Goal: Task Accomplishment & Management: Manage account settings

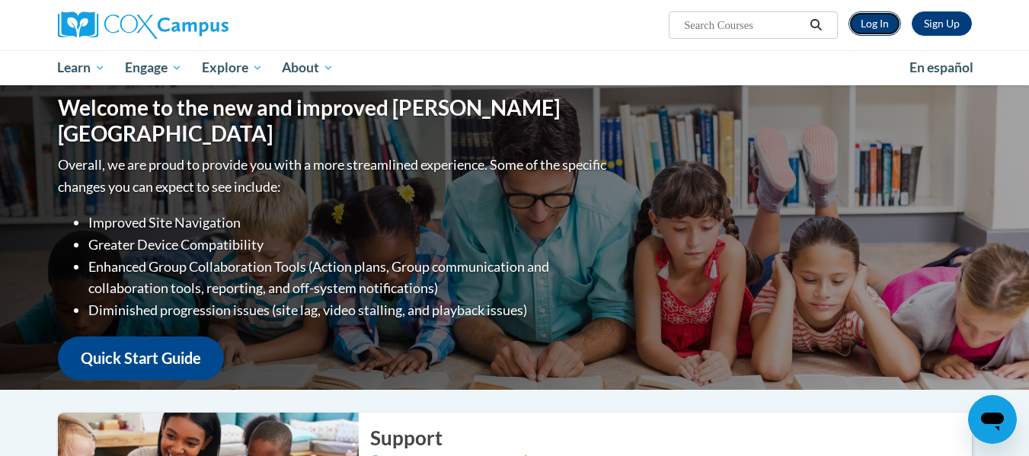
click at [870, 25] on link "Log In" at bounding box center [875, 23] width 53 height 24
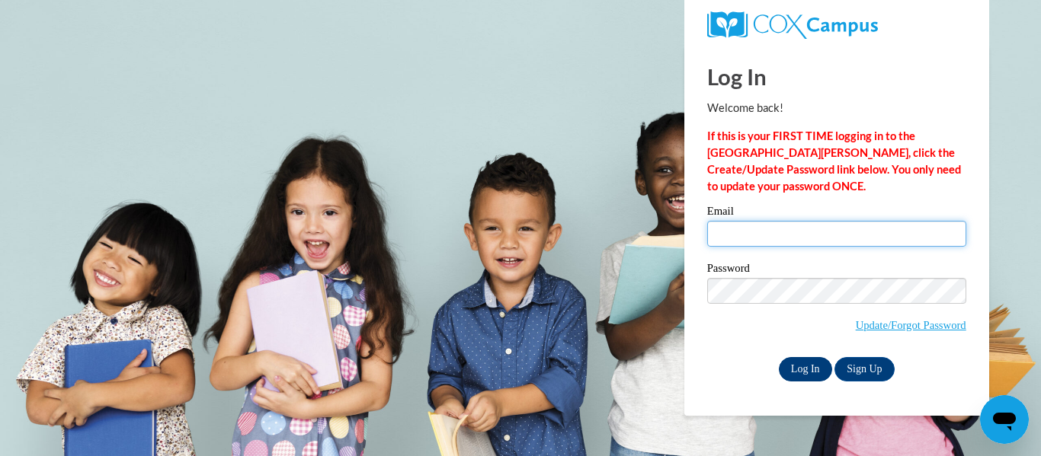
type input "lamonica.sessoms@ndo.org"
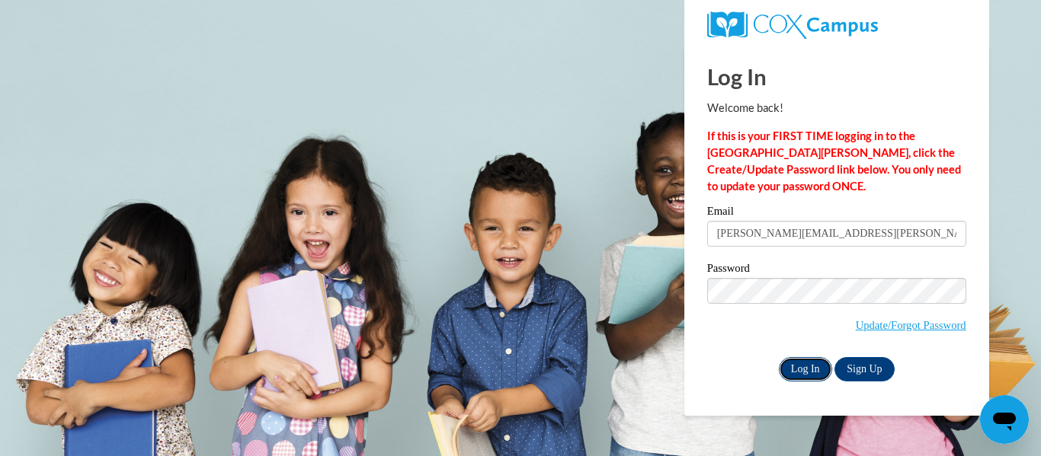
click at [798, 372] on input "Log In" at bounding box center [805, 369] width 53 height 24
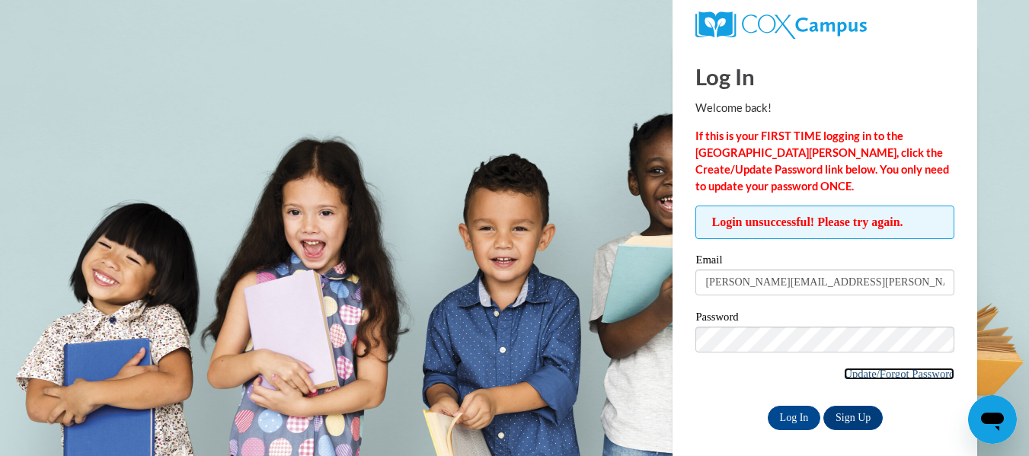
click at [866, 373] on link "Update/Forgot Password" at bounding box center [899, 374] width 110 height 12
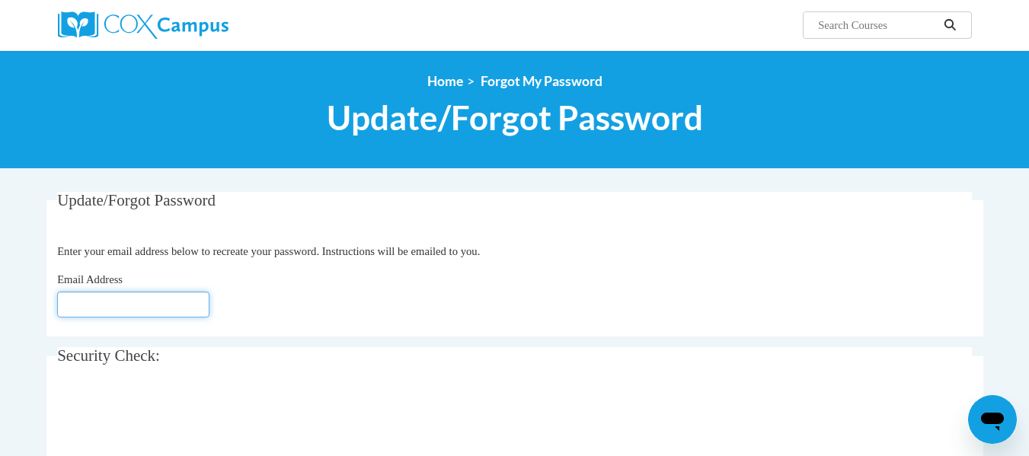
click at [118, 306] on input "Email Address" at bounding box center [133, 305] width 152 height 26
click at [75, 309] on input "Email Address" at bounding box center [133, 305] width 152 height 26
type input "[EMAIL_ADDRESS][DOMAIN_NAME]"
click at [429, 293] on div "Email Address lamonica.sessoms@ndo.org" at bounding box center [514, 294] width 915 height 46
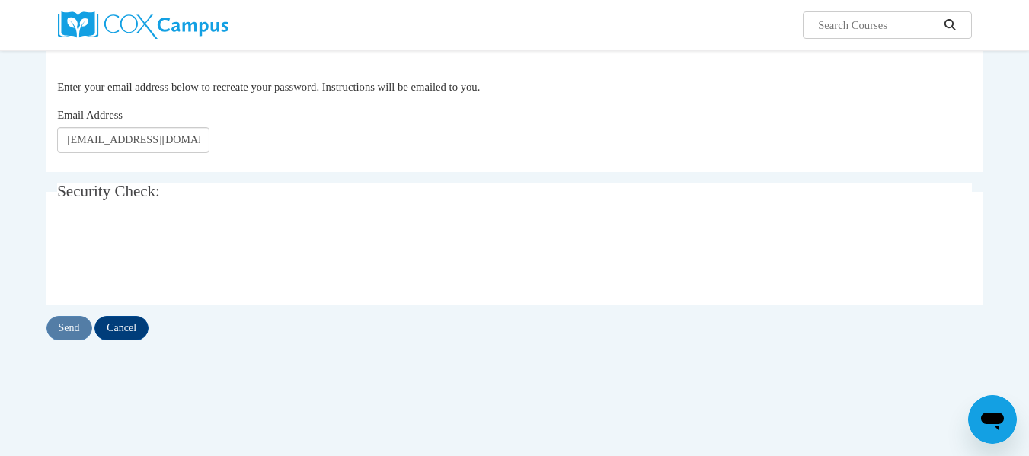
scroll to position [229, 0]
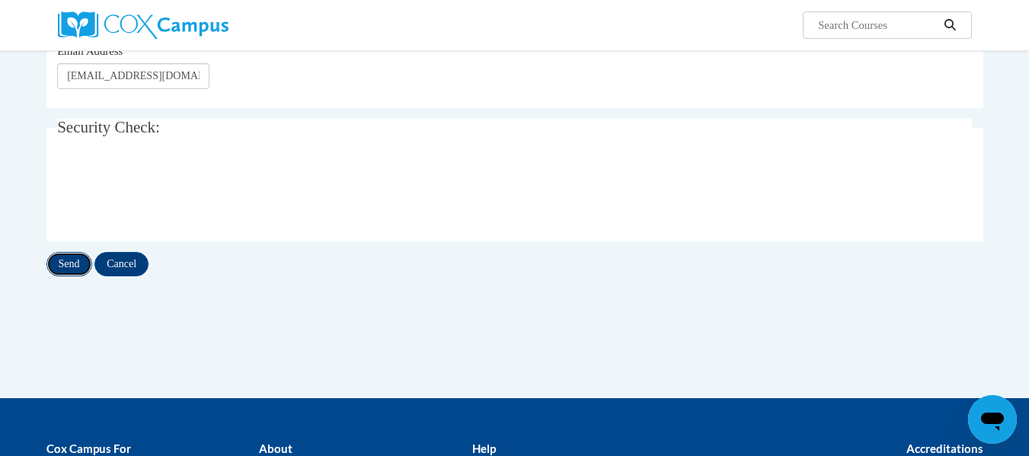
click at [60, 266] on input "Send" at bounding box center [69, 264] width 46 height 24
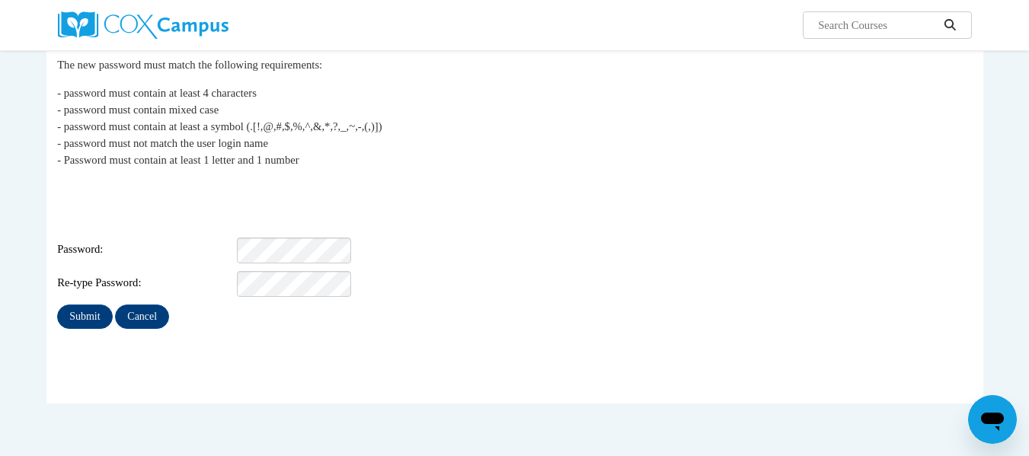
scroll to position [152, 0]
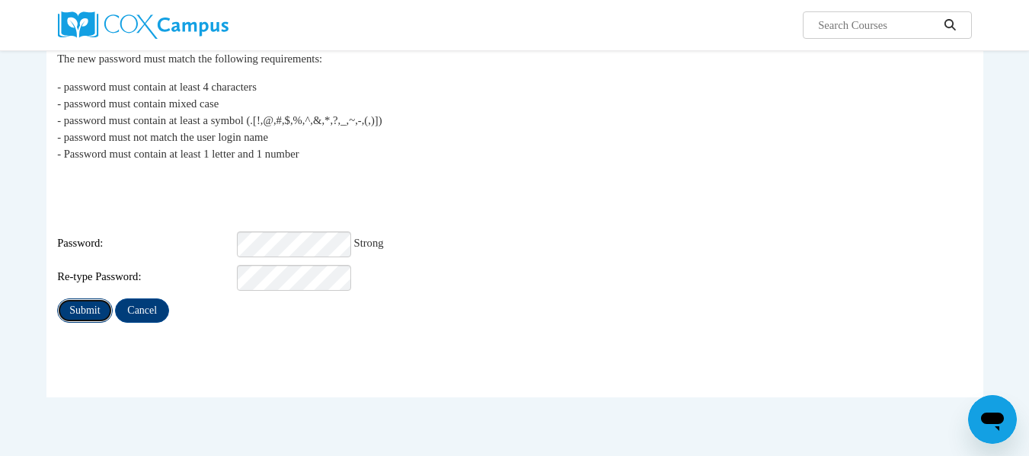
click at [82, 299] on input "Submit" at bounding box center [84, 311] width 55 height 24
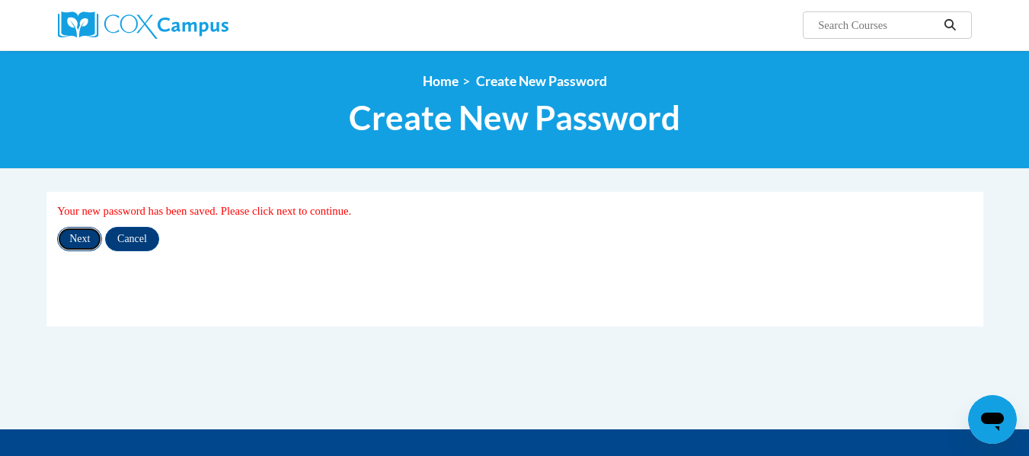
click at [76, 243] on input "Next" at bounding box center [79, 239] width 45 height 24
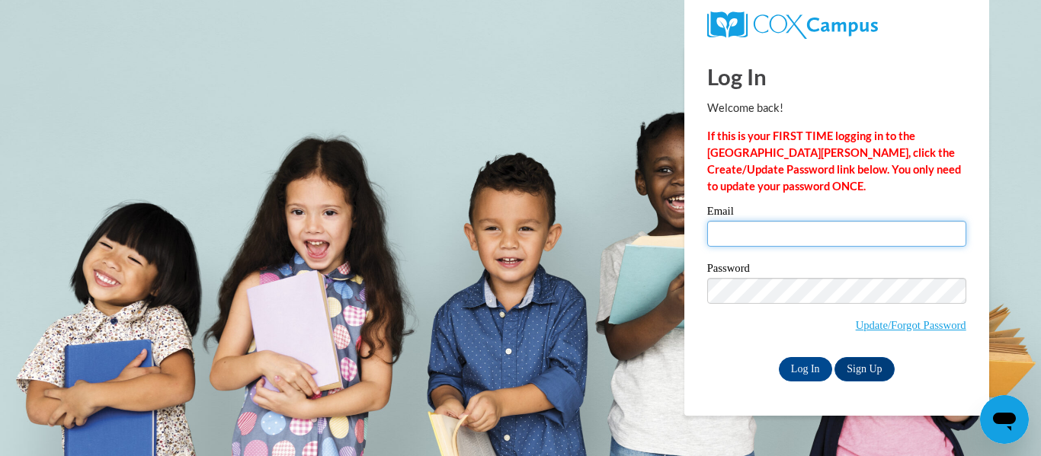
type input "[PERSON_NAME][EMAIL_ADDRESS][PERSON_NAME][DOMAIN_NAME]"
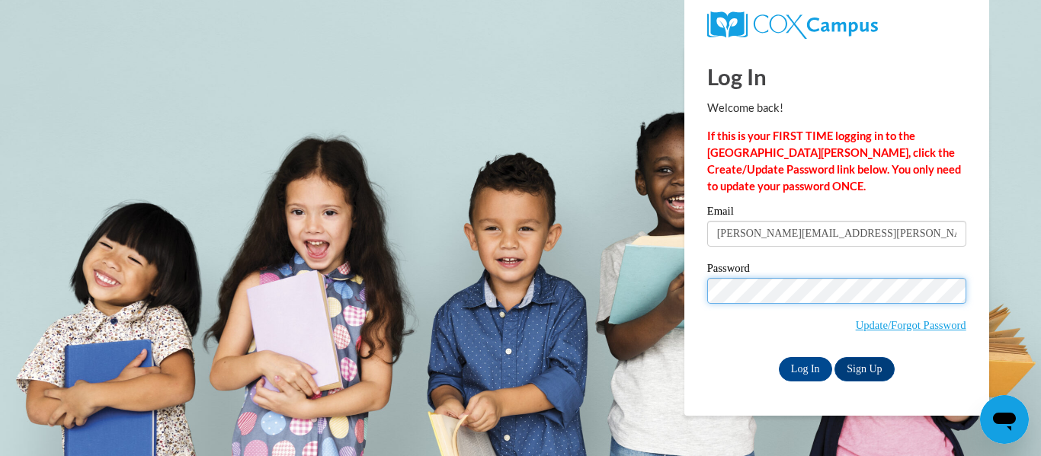
click at [636, 299] on body "Log In Welcome back! If this is your FIRST TIME logging in to the [GEOGRAPHIC_D…" at bounding box center [520, 228] width 1041 height 456
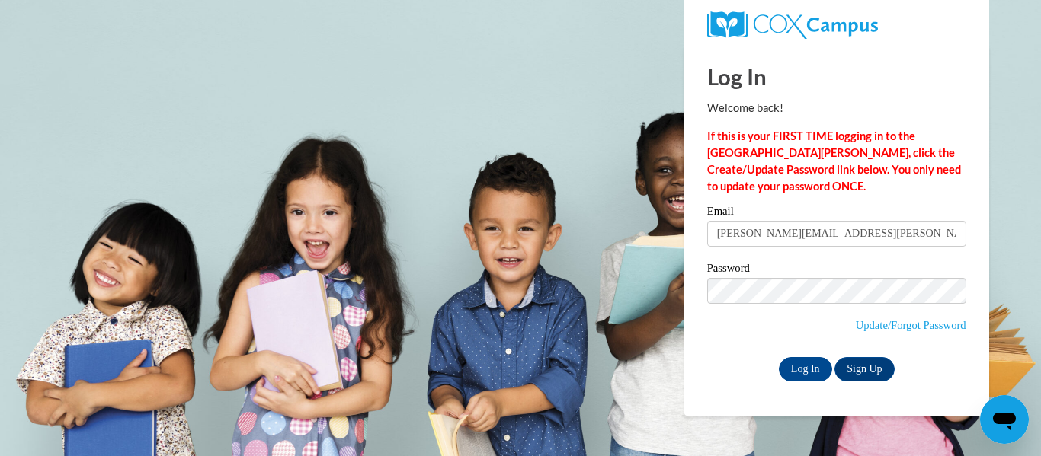
click at [980, 184] on div "Log In Welcome back! If this is your FIRST TIME logging in to the [GEOGRAPHIC_D…" at bounding box center [837, 231] width 328 height 370
click at [790, 368] on input "Log In" at bounding box center [805, 369] width 53 height 24
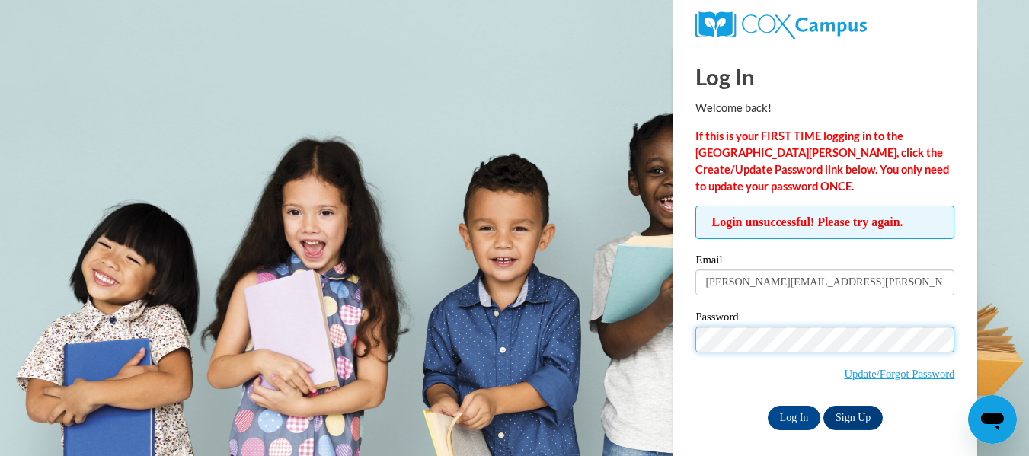
click at [614, 302] on body "Log In Welcome back! If this is your FIRST TIME logging in to the NEW Cox Campu…" at bounding box center [514, 228] width 1029 height 456
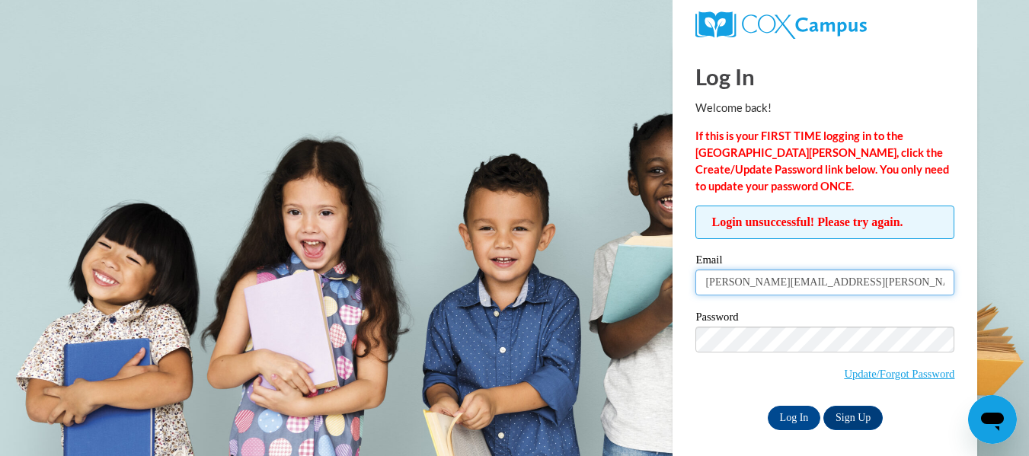
click at [737, 293] on input "[EMAIL_ADDRESS][DOMAIN_NAME]" at bounding box center [825, 283] width 259 height 26
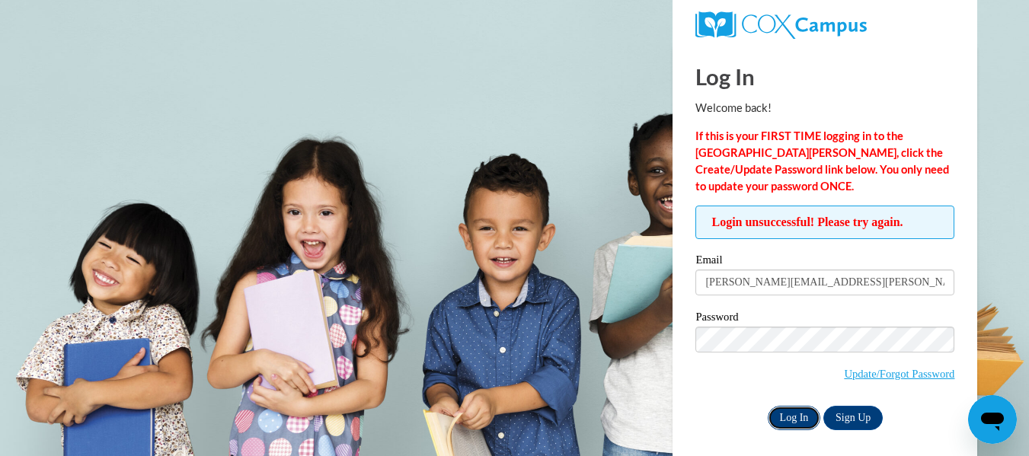
click at [793, 418] on input "Log In" at bounding box center [794, 418] width 53 height 24
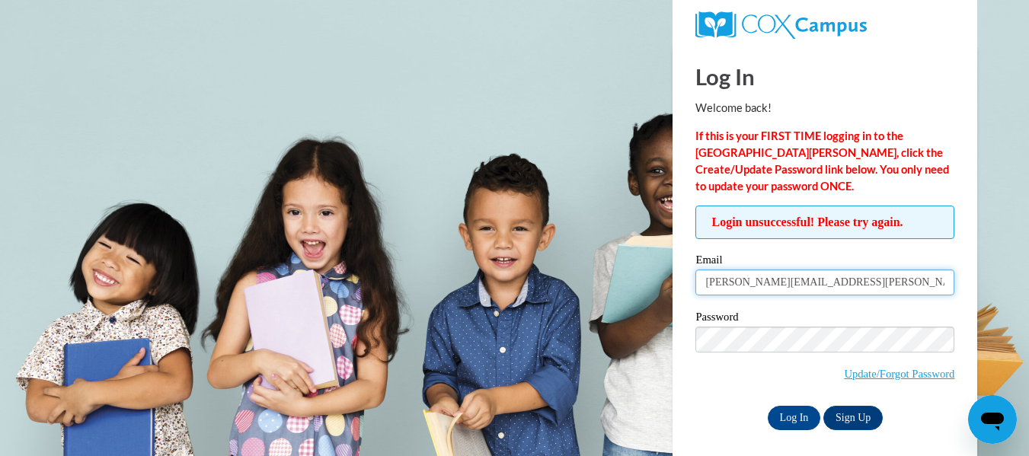
click at [865, 283] on input "[PERSON_NAME][EMAIL_ADDRESS][PERSON_NAME][DOMAIN_NAME]" at bounding box center [825, 283] width 259 height 26
click at [747, 306] on div "Email lamonica.sessoms@ndo.org" at bounding box center [825, 280] width 259 height 53
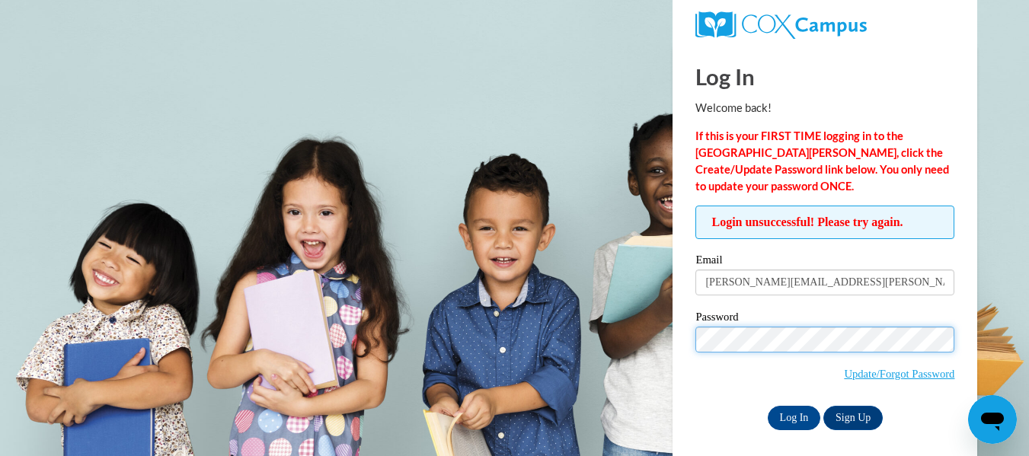
click at [606, 309] on body "Log In Welcome back! If this is your FIRST TIME logging in to the NEW Cox Campu…" at bounding box center [514, 228] width 1029 height 456
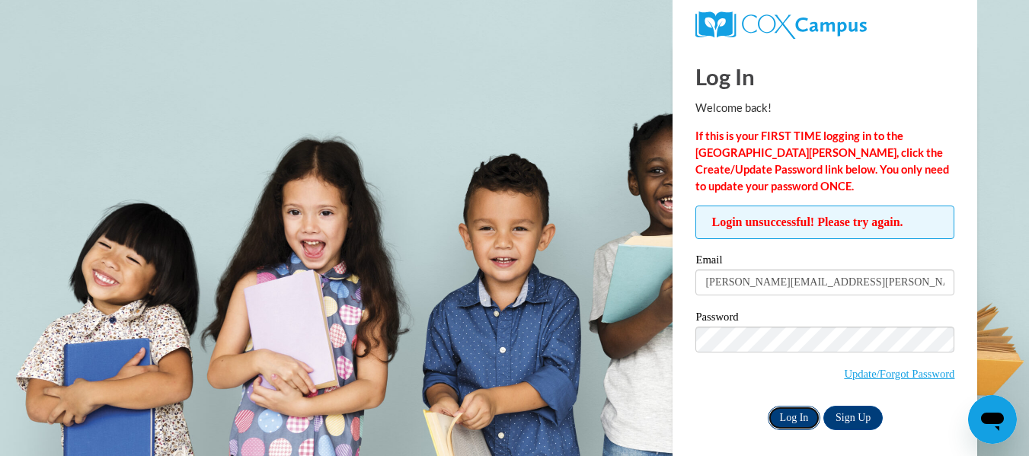
click at [768, 417] on input "Log In" at bounding box center [794, 418] width 53 height 24
click at [866, 373] on link "Update/Forgot Password" at bounding box center [899, 374] width 110 height 12
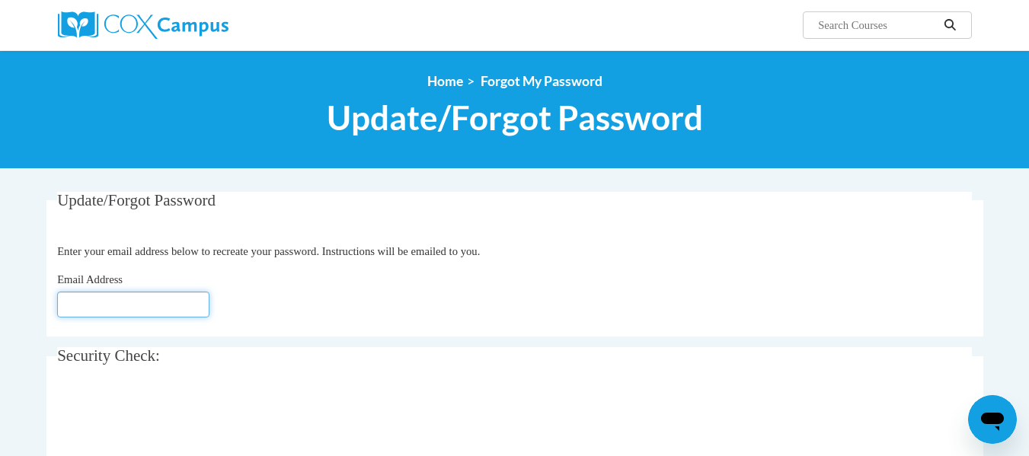
click at [89, 303] on input "Email Address" at bounding box center [133, 305] width 152 height 26
type input "[EMAIL_ADDRESS][DOMAIN_NAME]"
click at [428, 284] on div "Email Address lamonica.sessoms@ndo.org" at bounding box center [514, 294] width 915 height 46
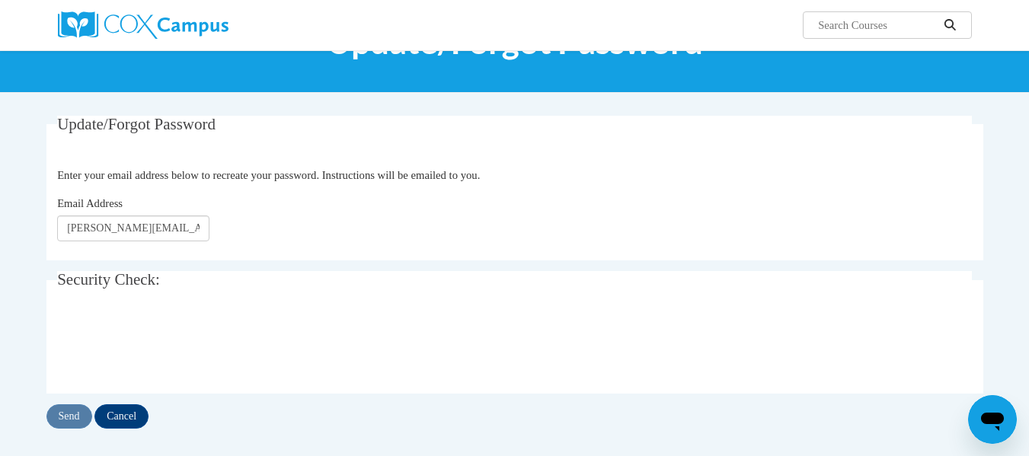
scroll to position [152, 0]
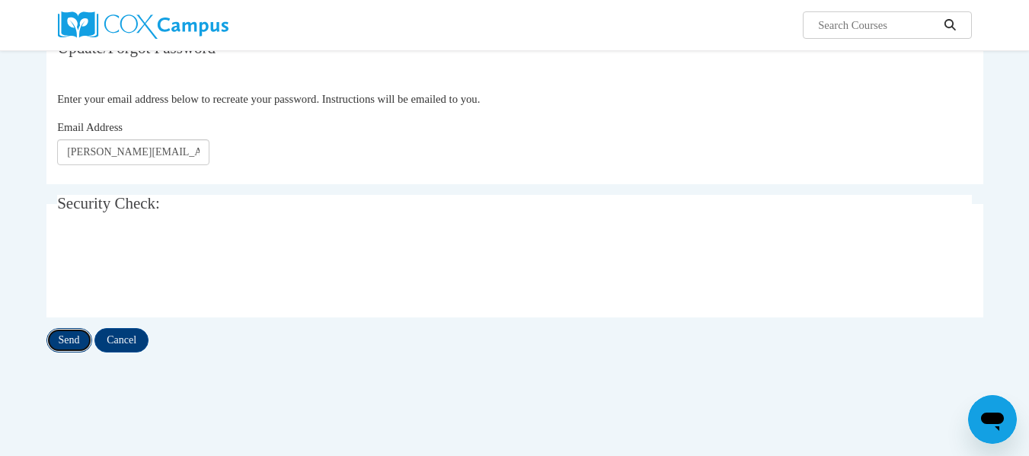
click at [66, 346] on input "Send" at bounding box center [69, 340] width 46 height 24
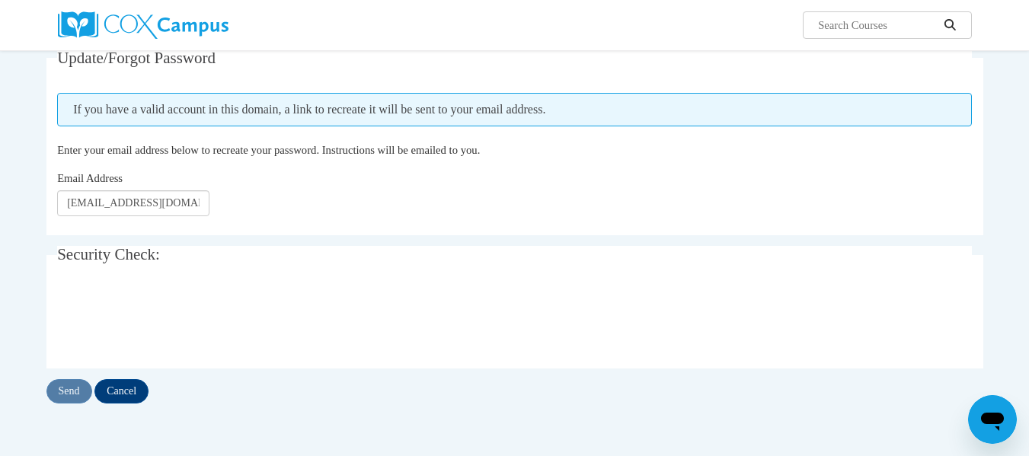
scroll to position [152, 0]
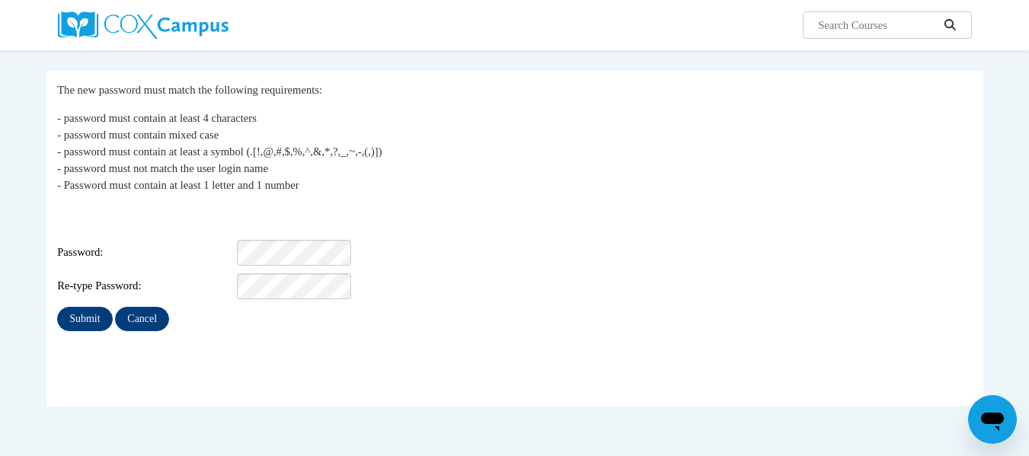
scroll to position [152, 0]
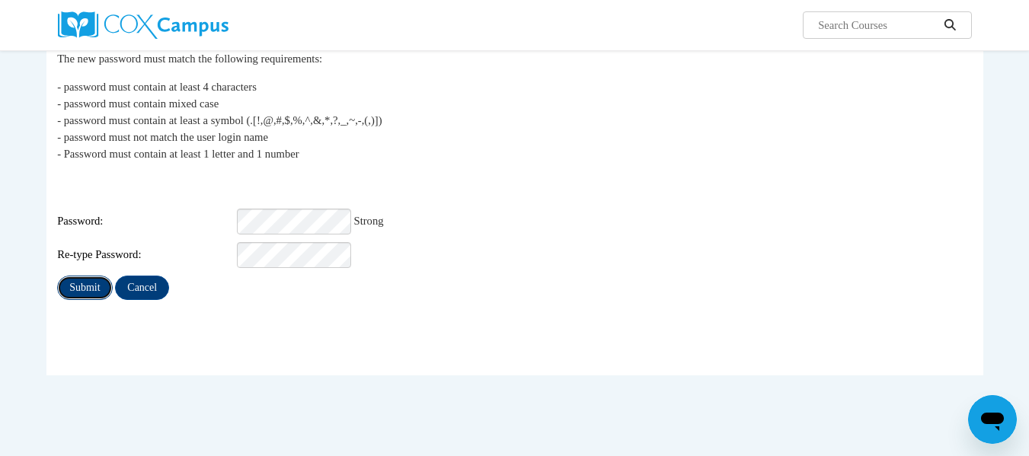
click at [78, 277] on input "Submit" at bounding box center [84, 288] width 55 height 24
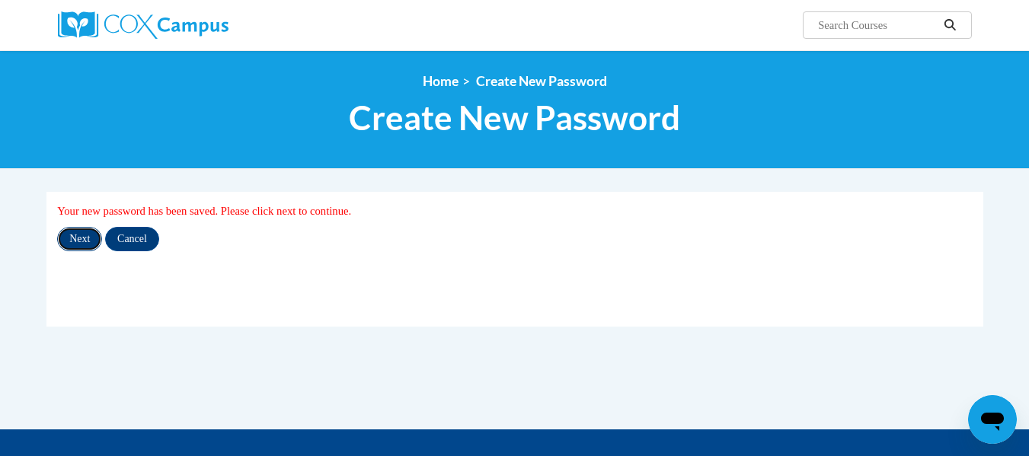
click at [78, 241] on input "Next" at bounding box center [79, 239] width 45 height 24
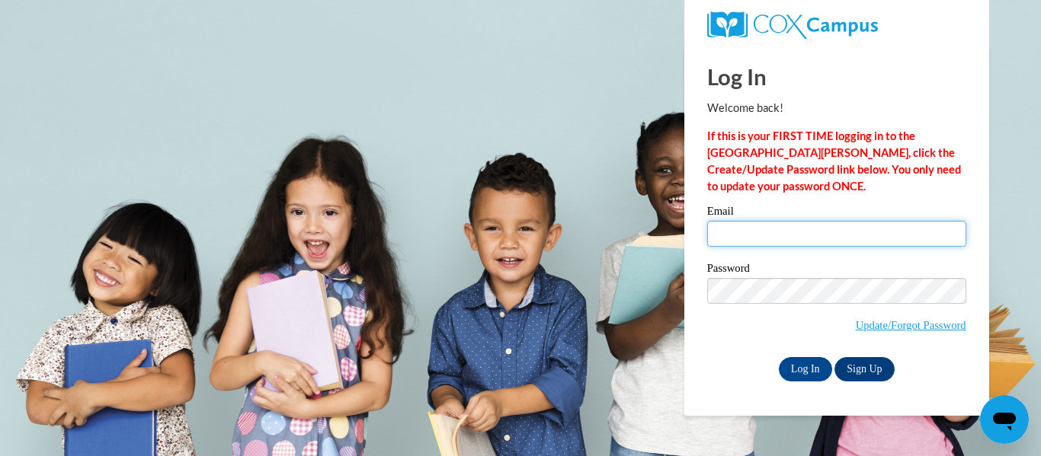
type input "[PERSON_NAME][EMAIL_ADDRESS][PERSON_NAME][DOMAIN_NAME]"
click at [915, 206] on label "Email" at bounding box center [836, 213] width 259 height 15
click at [915, 221] on input "[PERSON_NAME][EMAIL_ADDRESS][PERSON_NAME][DOMAIN_NAME]" at bounding box center [836, 234] width 259 height 26
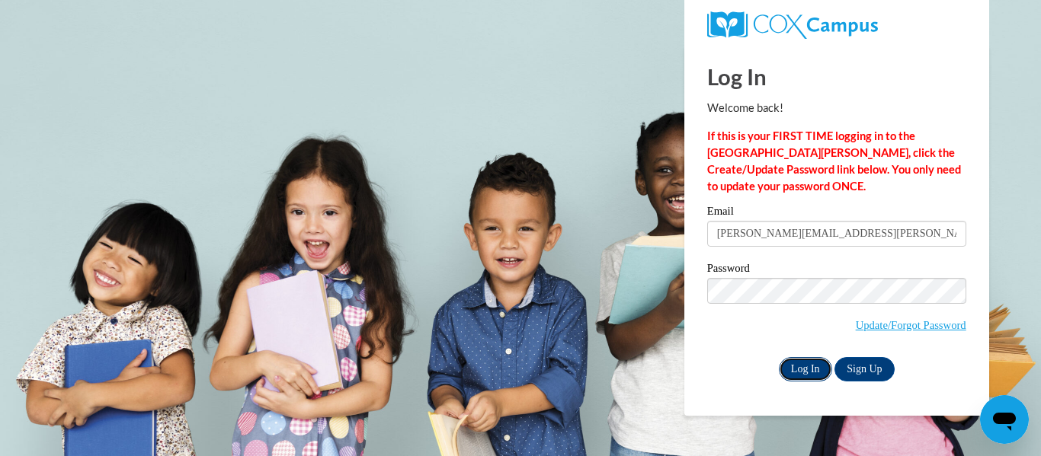
click at [808, 363] on input "Log In" at bounding box center [805, 369] width 53 height 24
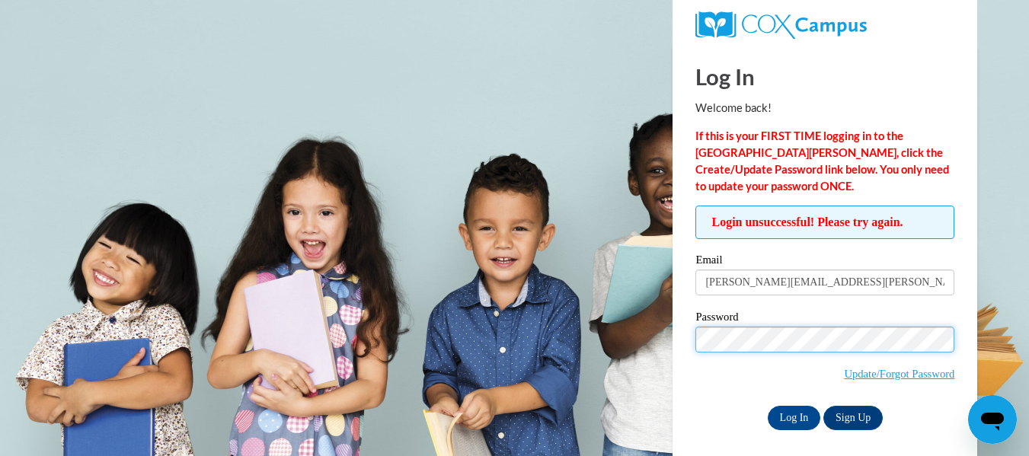
click at [635, 325] on body "Log In Welcome back! If this is your FIRST TIME logging in to the [GEOGRAPHIC_D…" at bounding box center [514, 228] width 1029 height 456
click at [704, 402] on div "Email [PERSON_NAME][EMAIL_ADDRESS][PERSON_NAME][DOMAIN_NAME] Password Update/Fo…" at bounding box center [825, 341] width 259 height 175
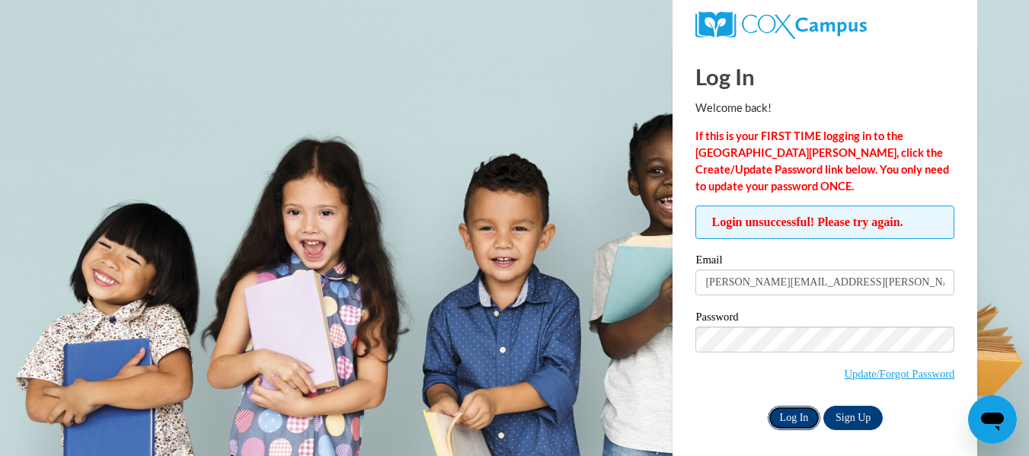
click at [786, 414] on input "Log In" at bounding box center [794, 418] width 53 height 24
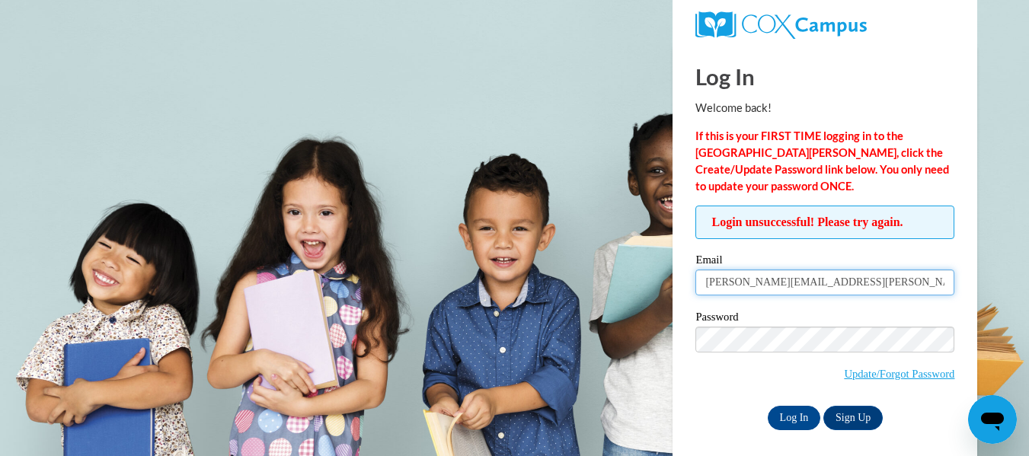
click at [894, 287] on input "[EMAIL_ADDRESS][DOMAIN_NAME]" at bounding box center [825, 283] width 259 height 26
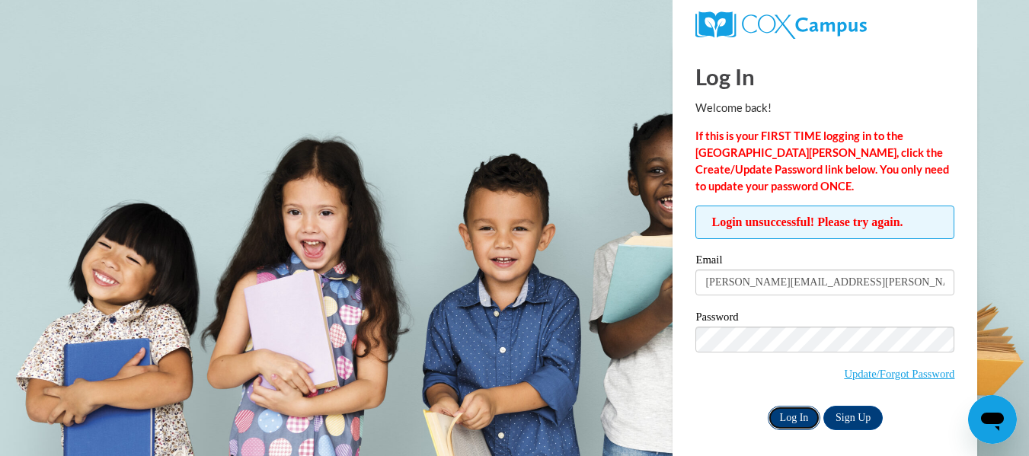
click at [782, 418] on input "Log In" at bounding box center [794, 418] width 53 height 24
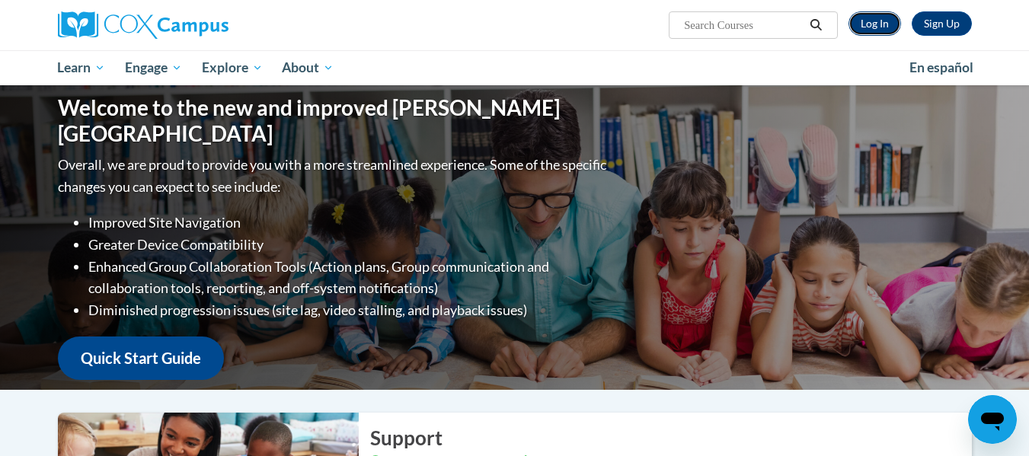
click at [866, 21] on link "Log In" at bounding box center [875, 23] width 53 height 24
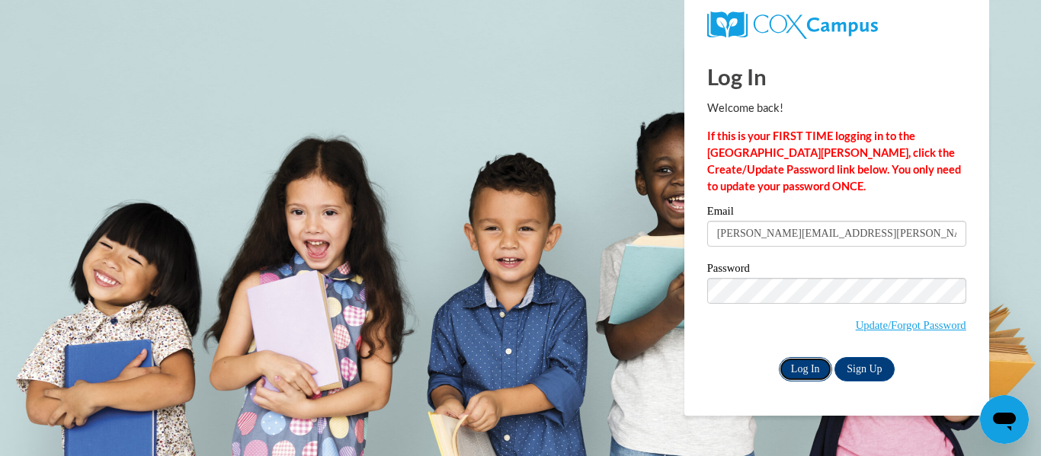
click at [795, 371] on input "Log In" at bounding box center [805, 369] width 53 height 24
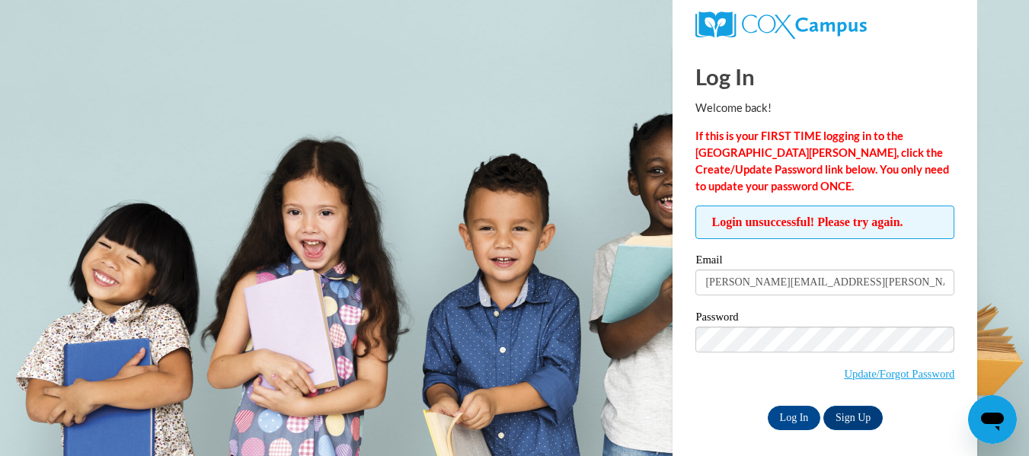
click at [737, 391] on div "Password Update/Forgot Password" at bounding box center [825, 357] width 259 height 90
click at [861, 417] on link "Sign Up" at bounding box center [853, 418] width 59 height 24
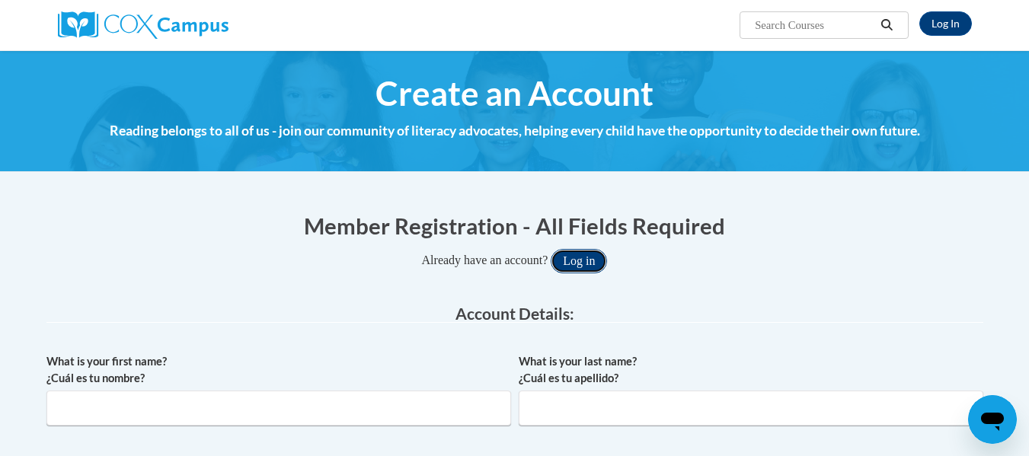
click at [606, 265] on button "Log in" at bounding box center [579, 261] width 56 height 24
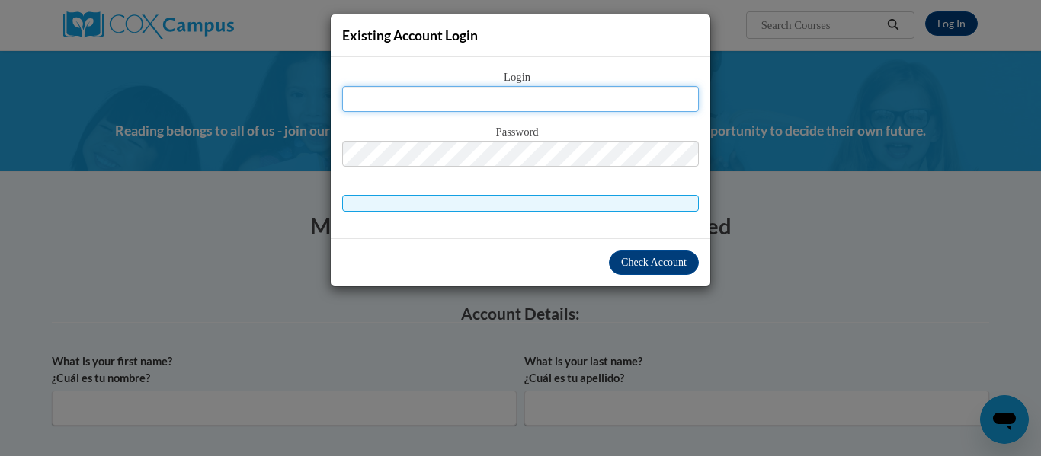
click at [520, 101] on input "text" at bounding box center [520, 99] width 357 height 26
type input "[PERSON_NAME][EMAIL_ADDRESS][PERSON_NAME][DOMAIN_NAME]"
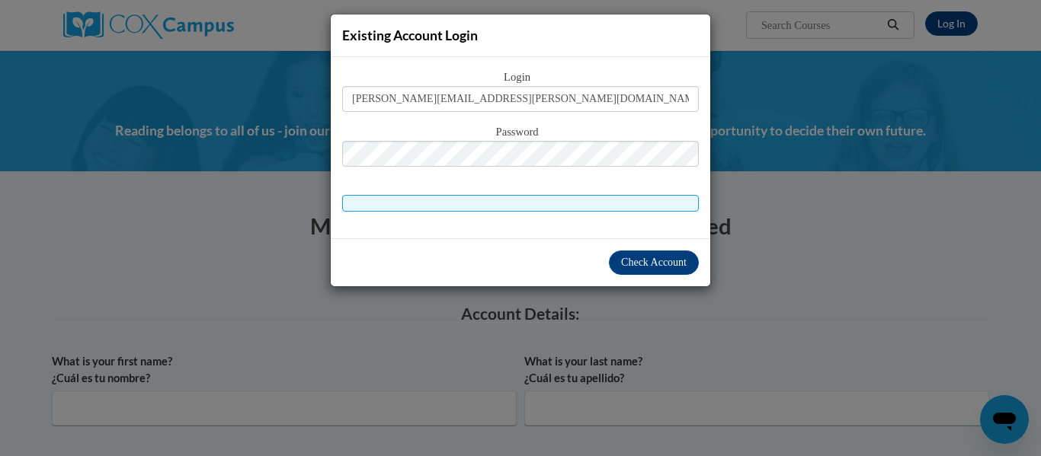
click at [545, 207] on span at bounding box center [520, 203] width 357 height 17
click at [648, 264] on span "Check Account" at bounding box center [654, 262] width 66 height 11
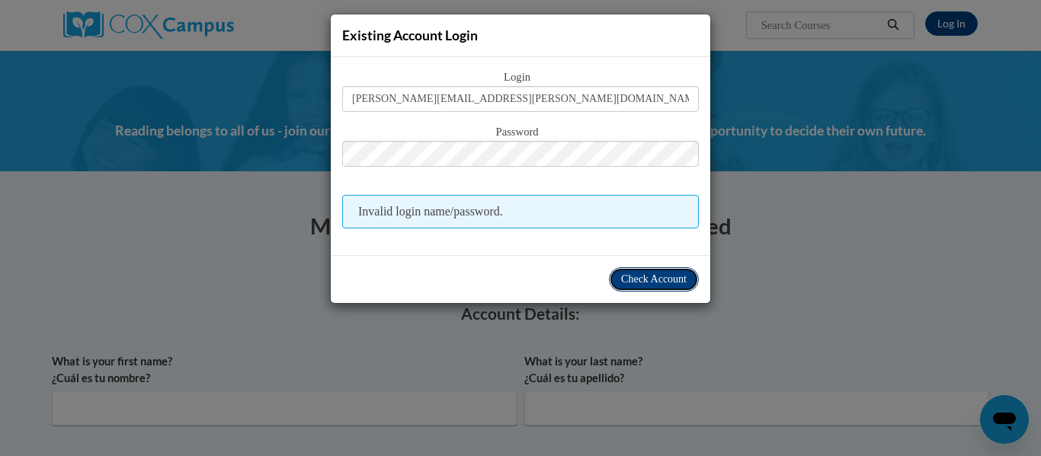
click at [641, 278] on span "Check Account" at bounding box center [654, 279] width 66 height 11
click at [920, 276] on div "Existing Account Login Login lamonica.sessoms@ndo.org Password Invalid login na…" at bounding box center [520, 228] width 1041 height 456
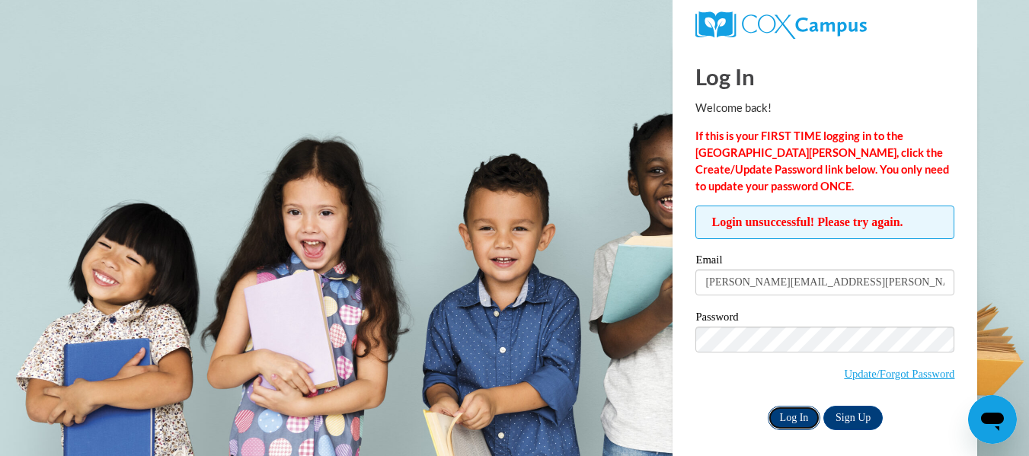
click at [768, 416] on input "Log In" at bounding box center [794, 418] width 53 height 24
